Goal: Check status: Check status

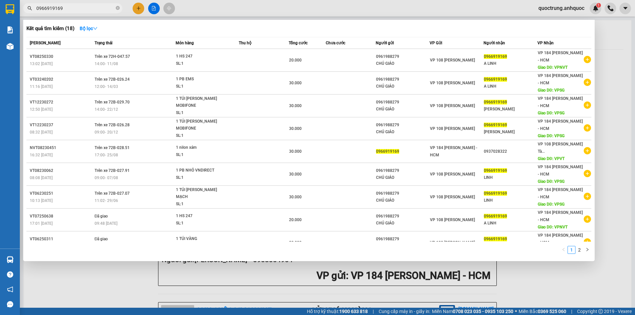
click at [188, 1] on div at bounding box center [317, 157] width 635 height 315
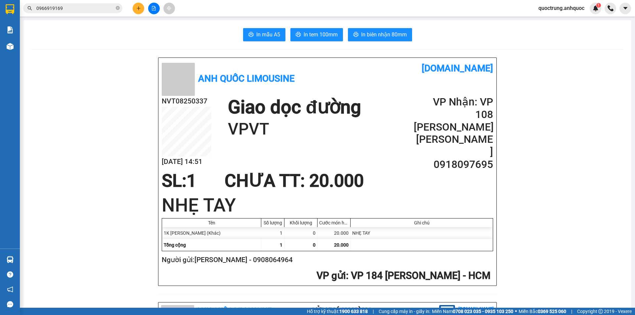
click at [155, 9] on icon "file-add" at bounding box center [153, 8] width 5 height 5
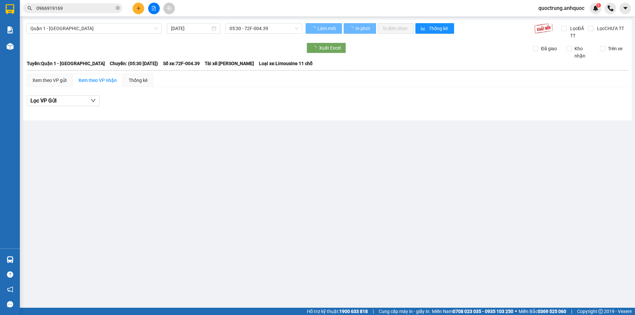
click at [117, 35] on div "Quận 1 - [GEOGRAPHIC_DATA] [DATE] 05:30 - 72F-004.39" at bounding box center [164, 31] width 276 height 16
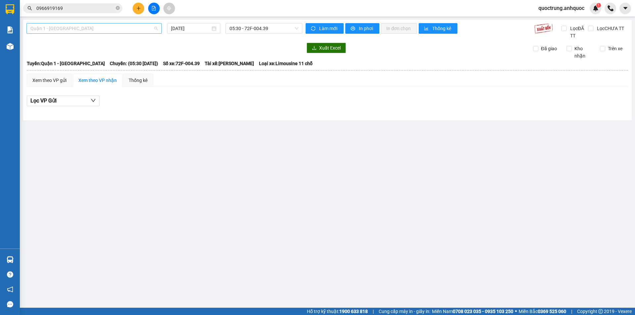
click at [115, 27] on span "Quận 1 - [GEOGRAPHIC_DATA]" at bounding box center [93, 28] width 127 height 10
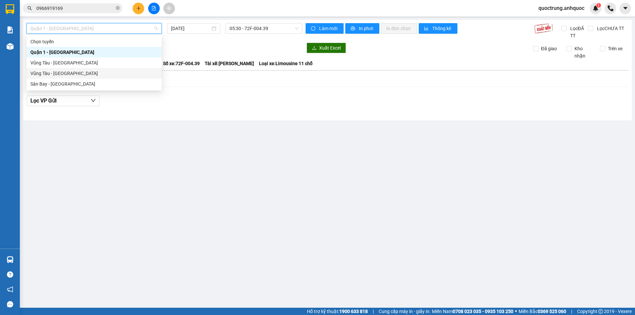
click at [94, 77] on div "Vũng Tàu - [GEOGRAPHIC_DATA]" at bounding box center [93, 73] width 127 height 7
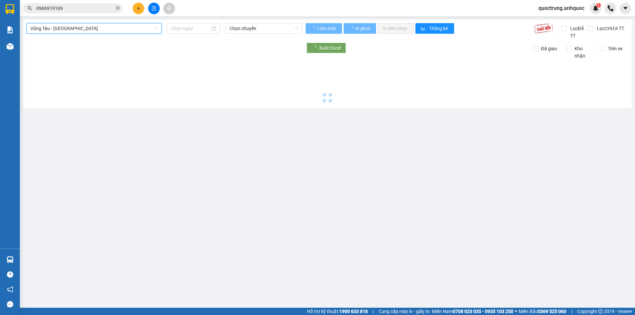
type input "[DATE]"
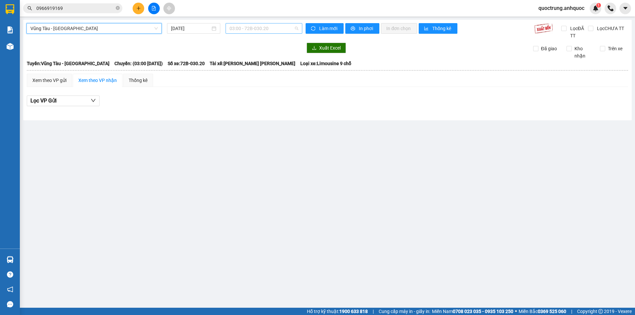
click at [232, 30] on span "03:00 - 72B-030.20" at bounding box center [264, 28] width 69 height 10
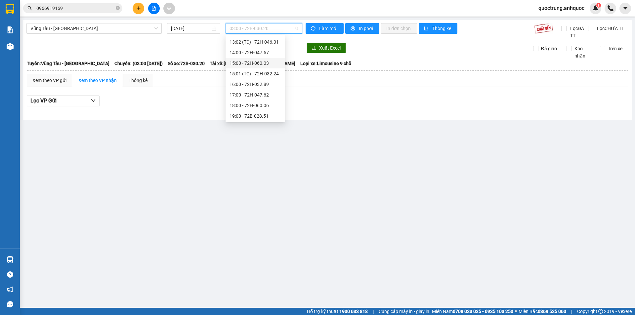
scroll to position [222, 0]
click at [248, 74] on div "15:01 (TC) - 72H-032.24" at bounding box center [256, 73] width 52 height 7
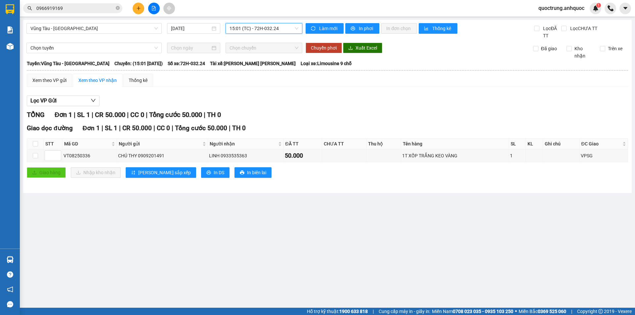
click at [268, 30] on span "15:01 (TC) - 72H-032.24" at bounding box center [264, 28] width 69 height 10
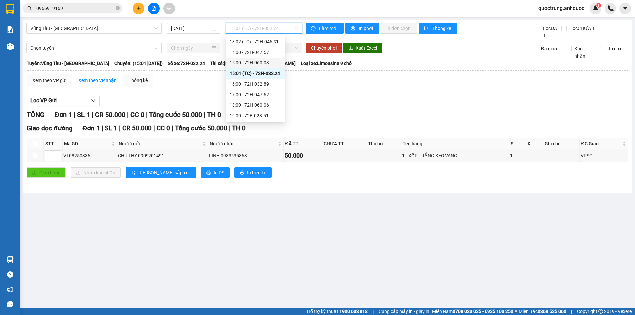
click at [253, 62] on div "15:00 - 72H-060.03" at bounding box center [256, 62] width 52 height 7
